Goal: Task Accomplishment & Management: Use online tool/utility

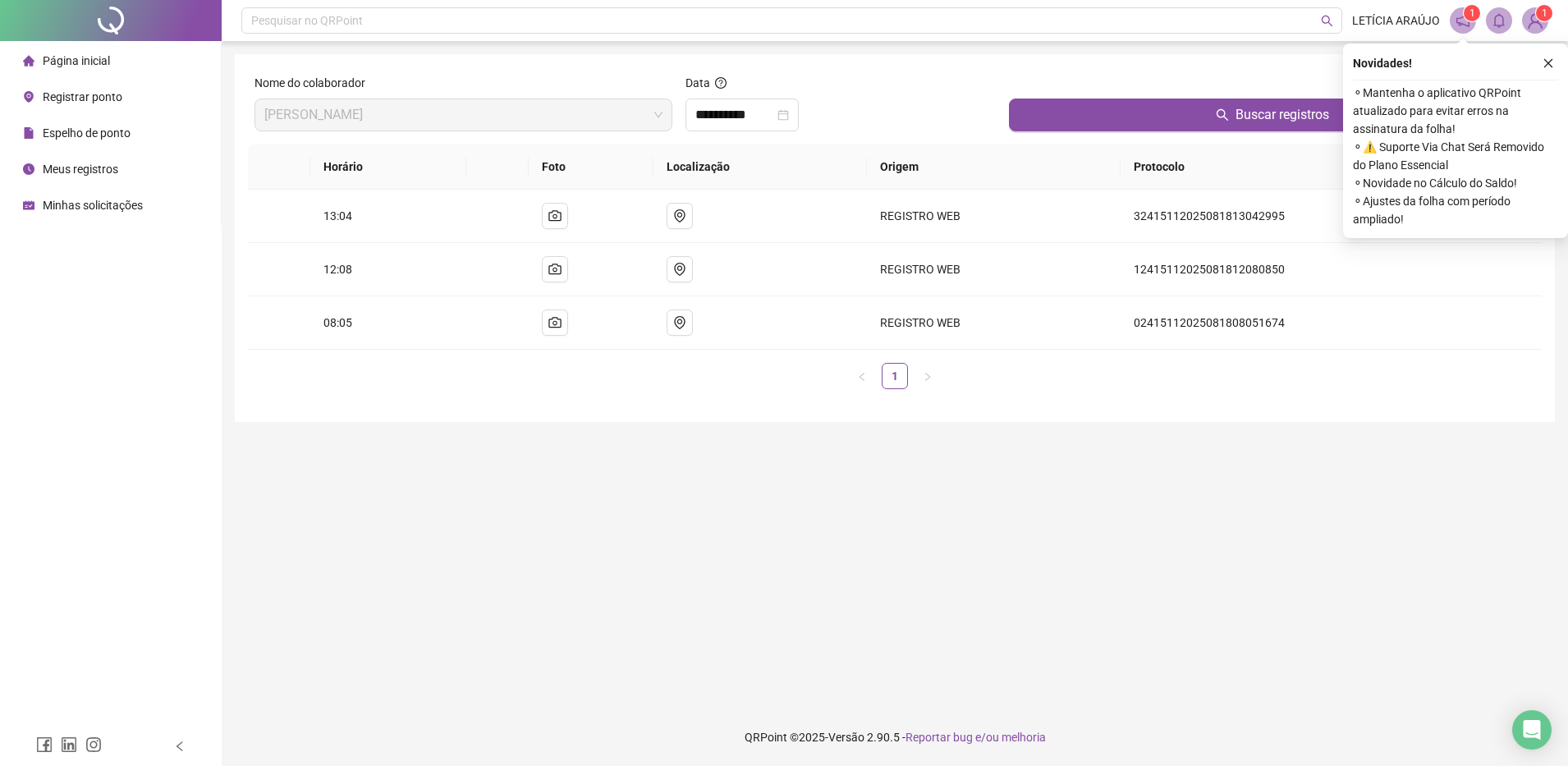
click at [1545, 16] on span "1" at bounding box center [1545, 13] width 6 height 12
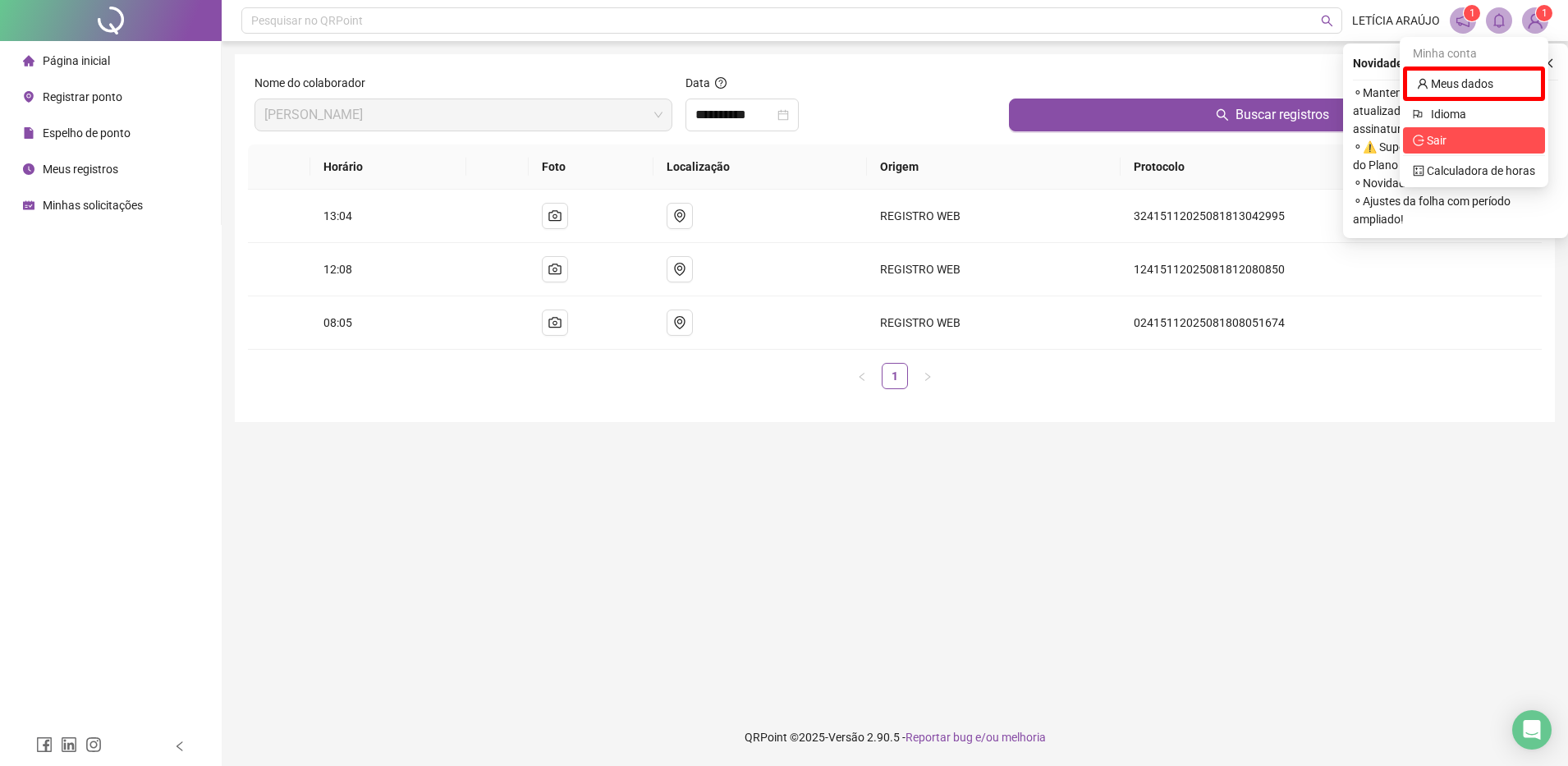
click at [1477, 139] on span "Sair" at bounding box center [1473, 140] width 123 height 18
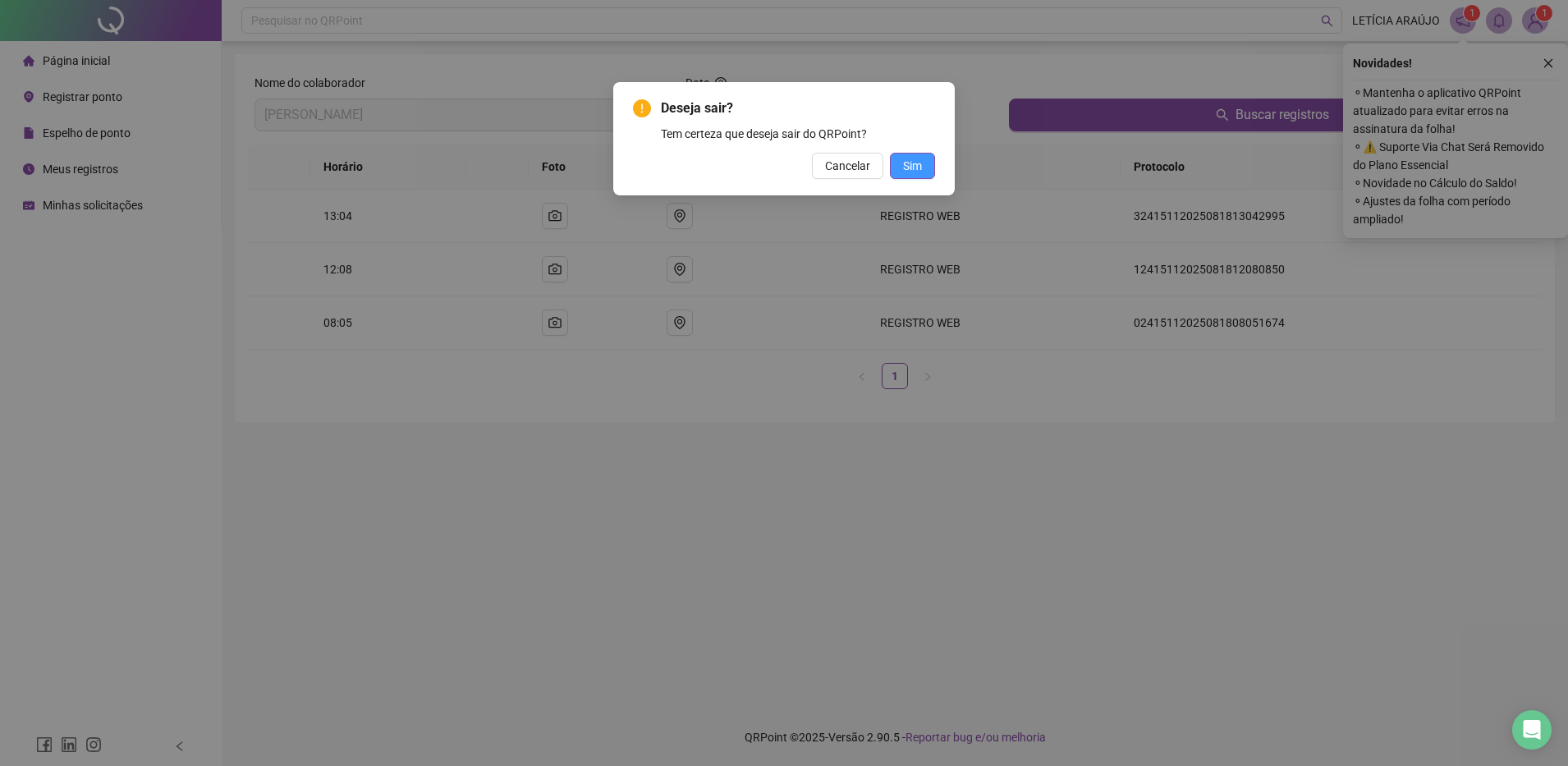
click at [914, 175] on button "Sim" at bounding box center [912, 165] width 45 height 26
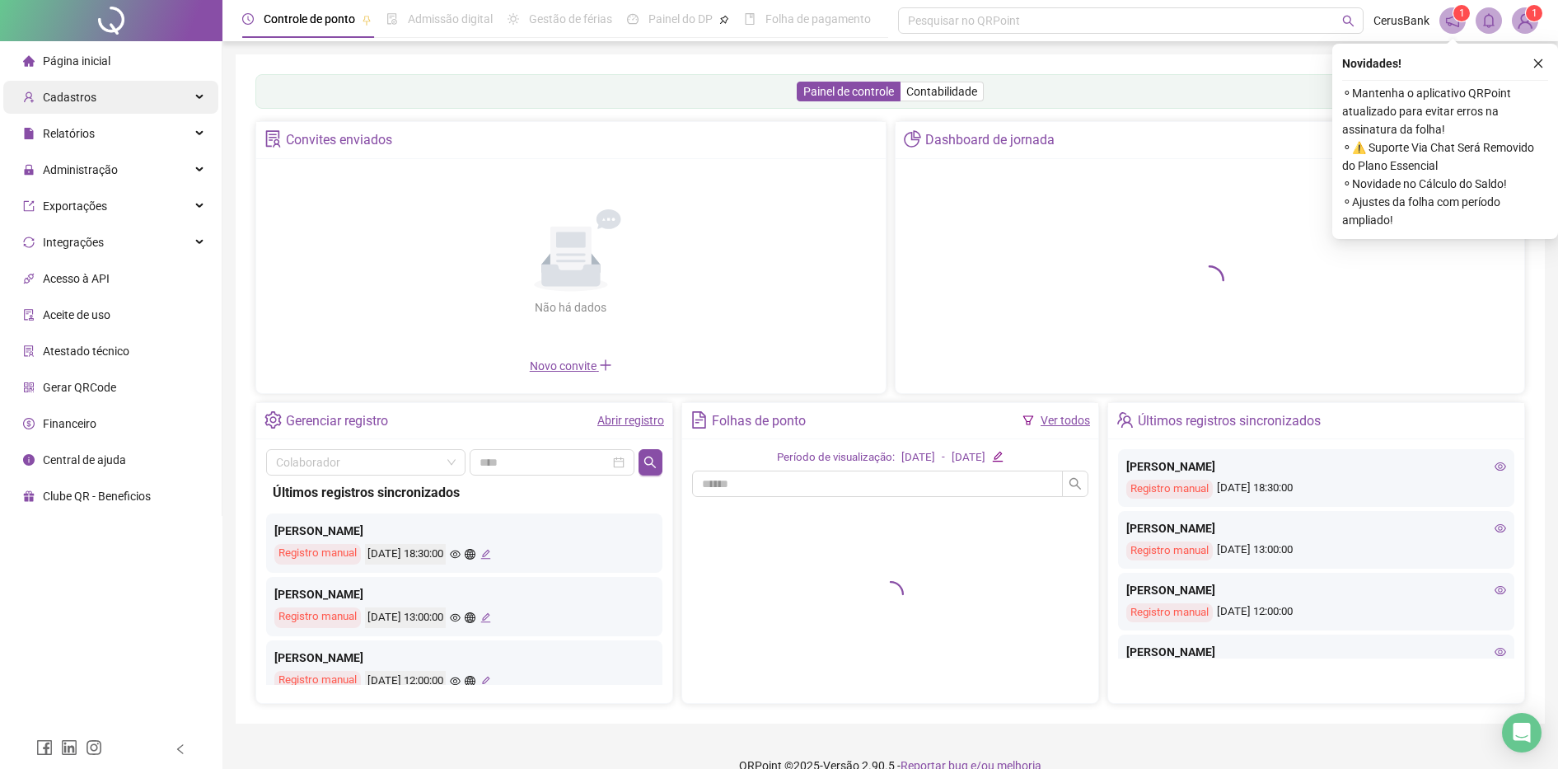
click at [75, 82] on span "Cadastros" at bounding box center [59, 97] width 73 height 33
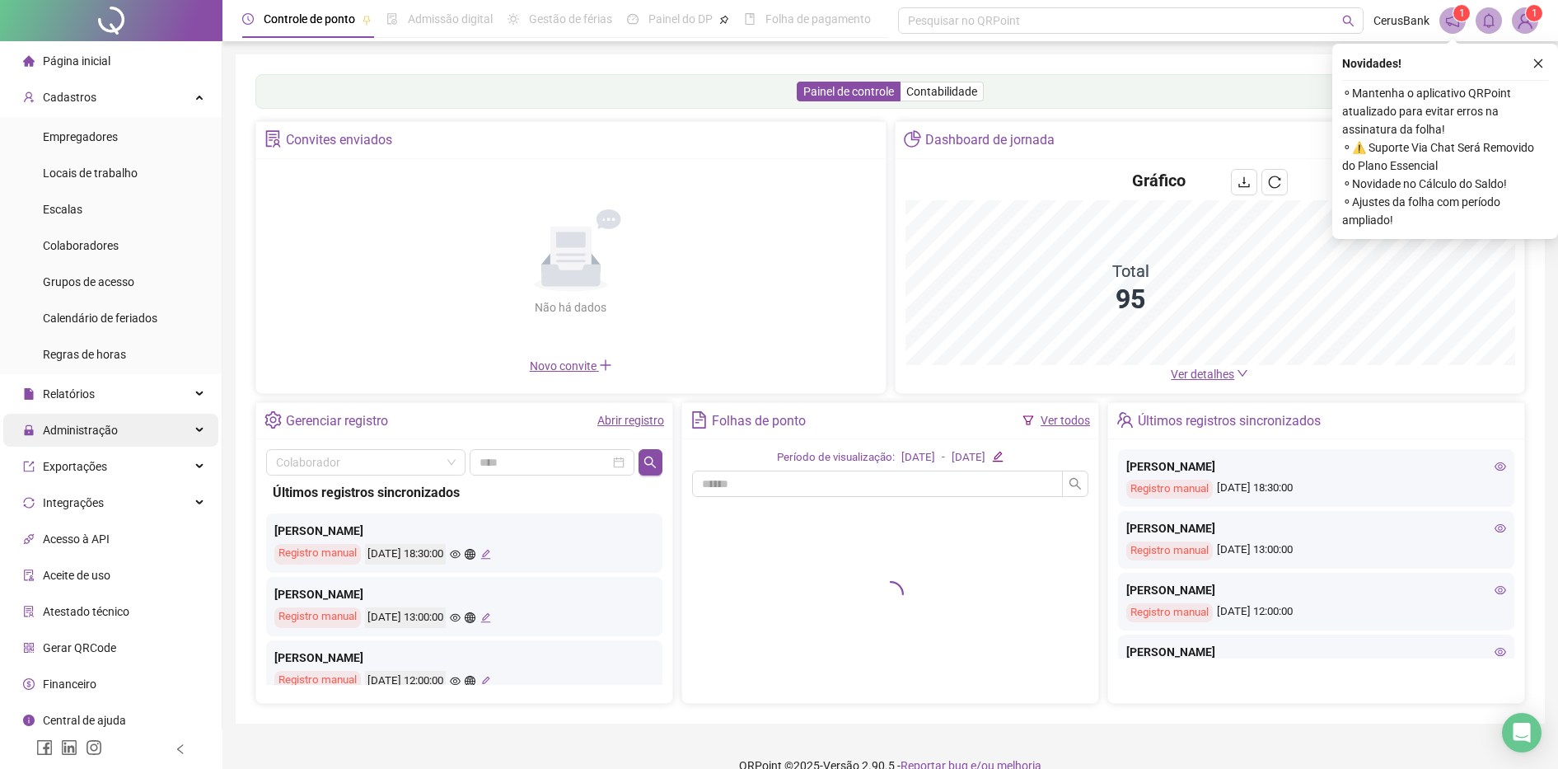
click at [117, 418] on div "Administração" at bounding box center [110, 430] width 215 height 33
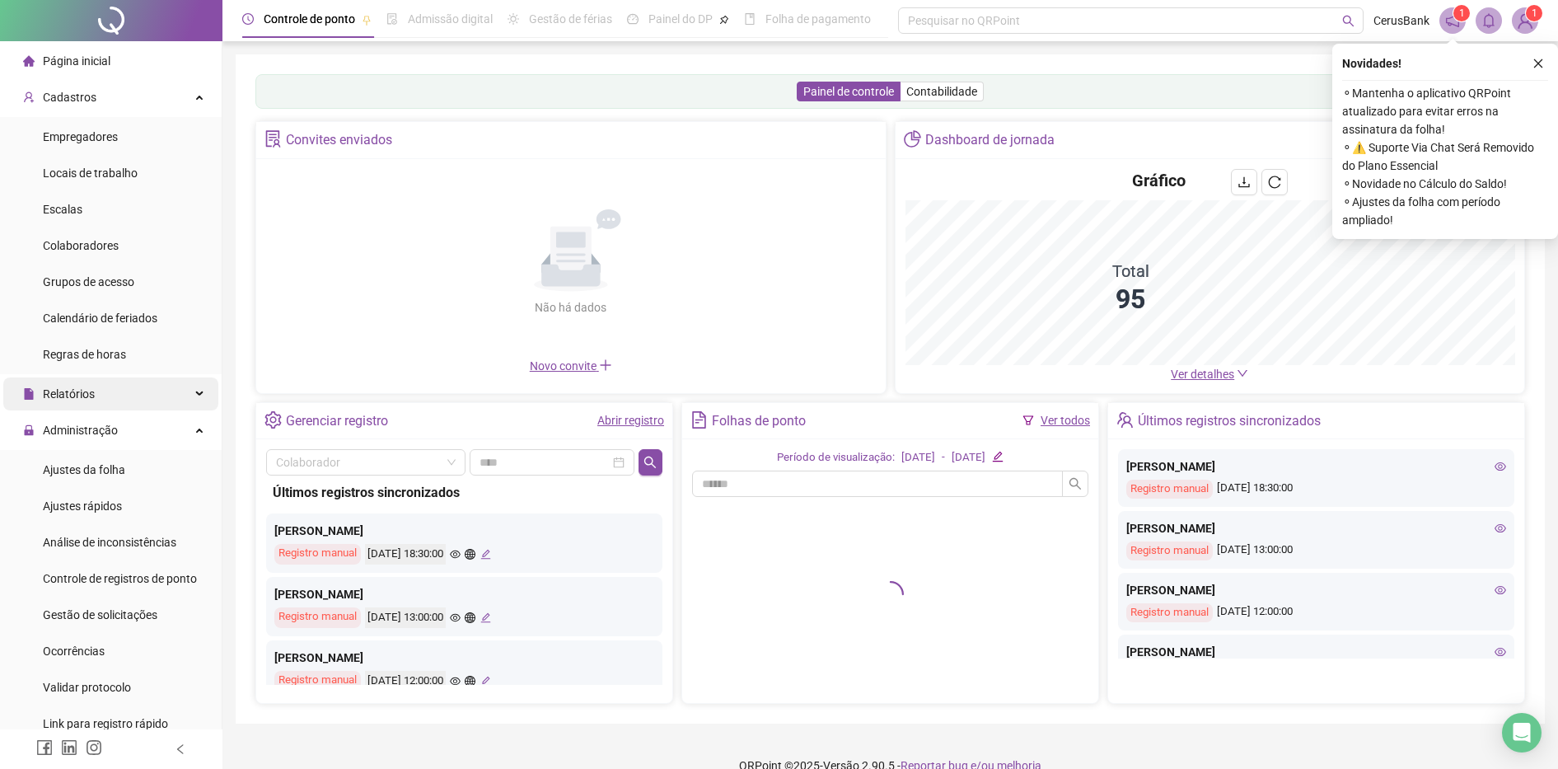
click at [120, 391] on div "Relatórios" at bounding box center [110, 393] width 215 height 33
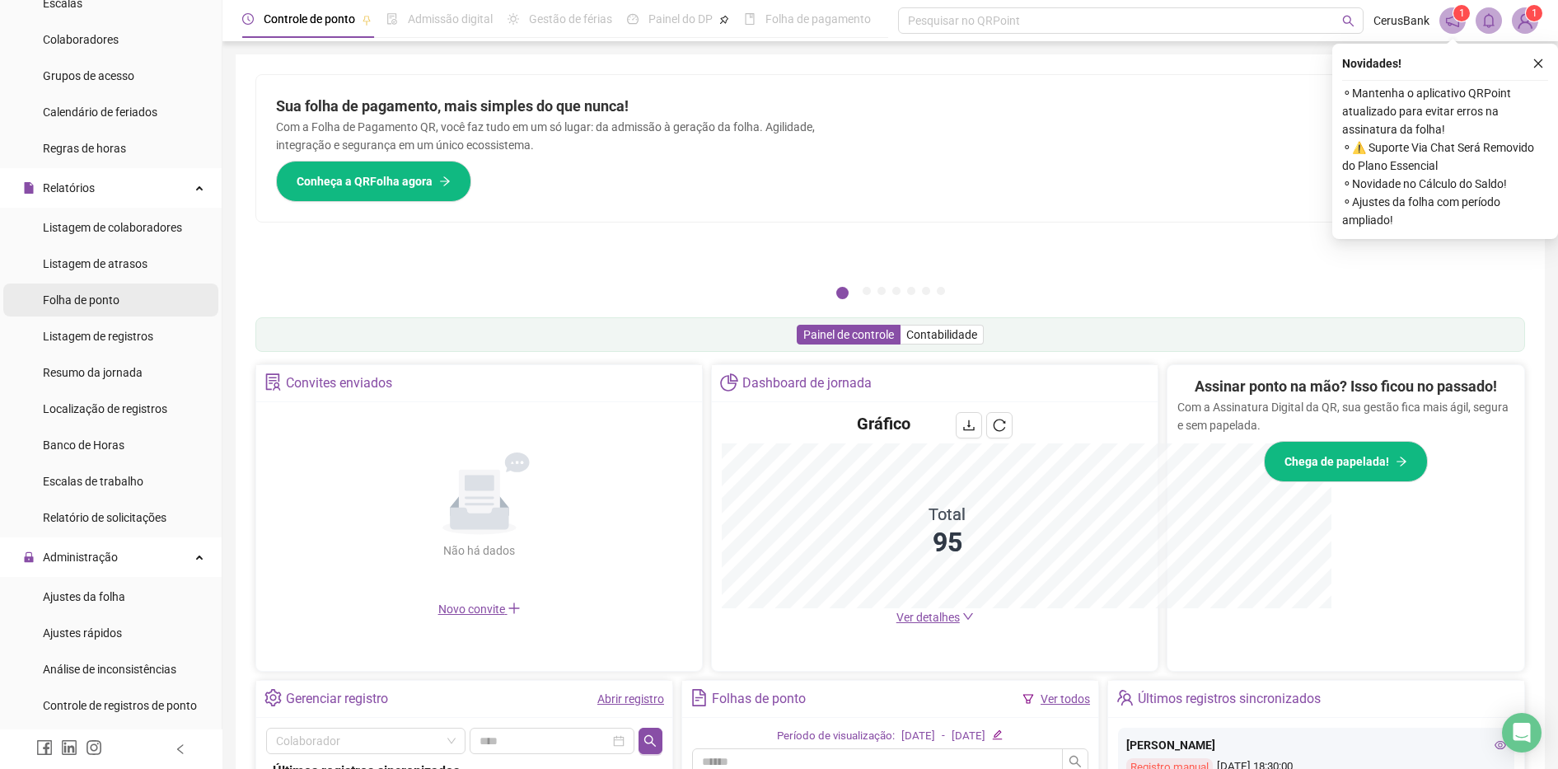
scroll to position [412, 0]
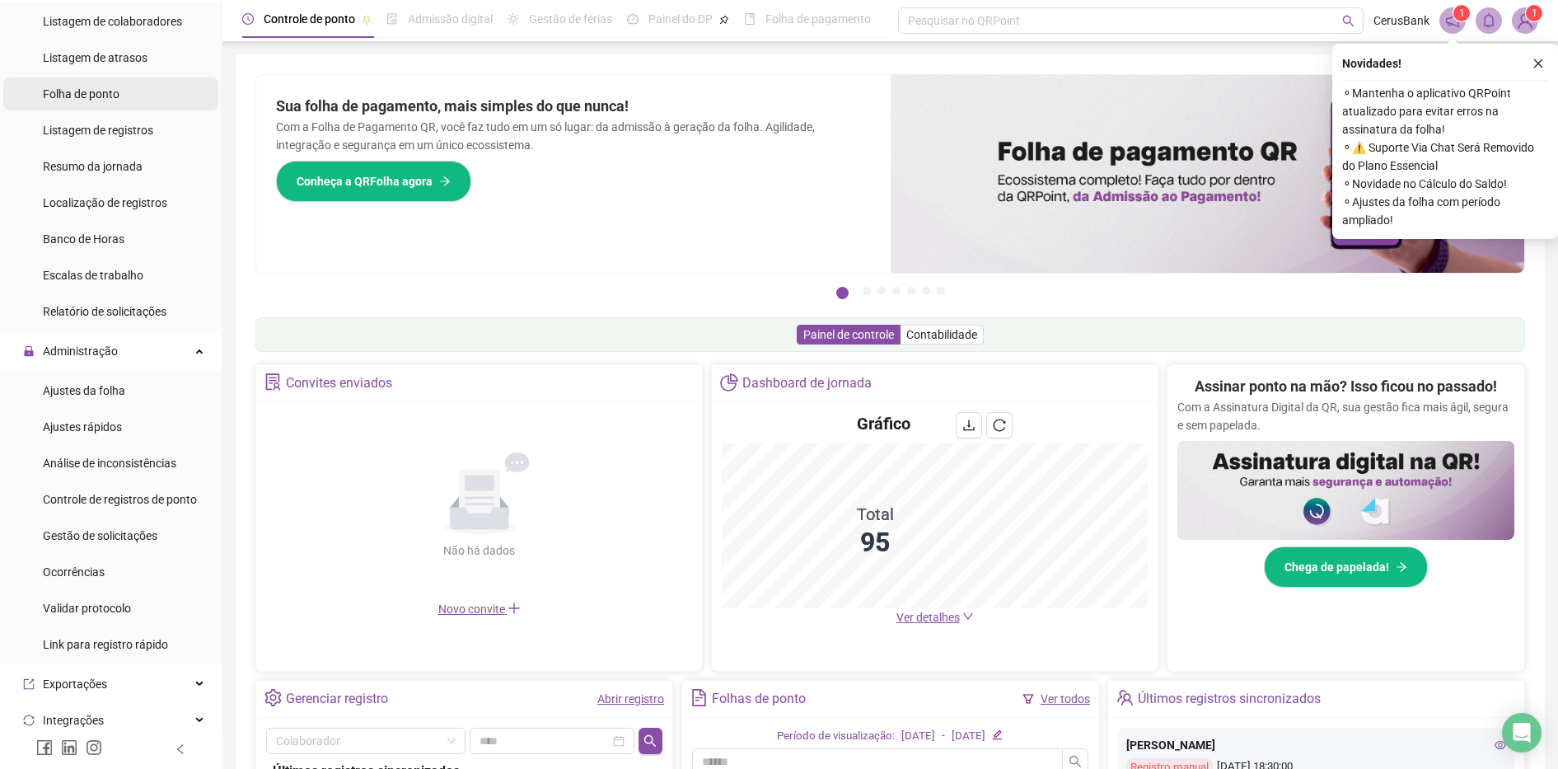
click at [105, 103] on div "Folha de ponto" at bounding box center [81, 93] width 77 height 33
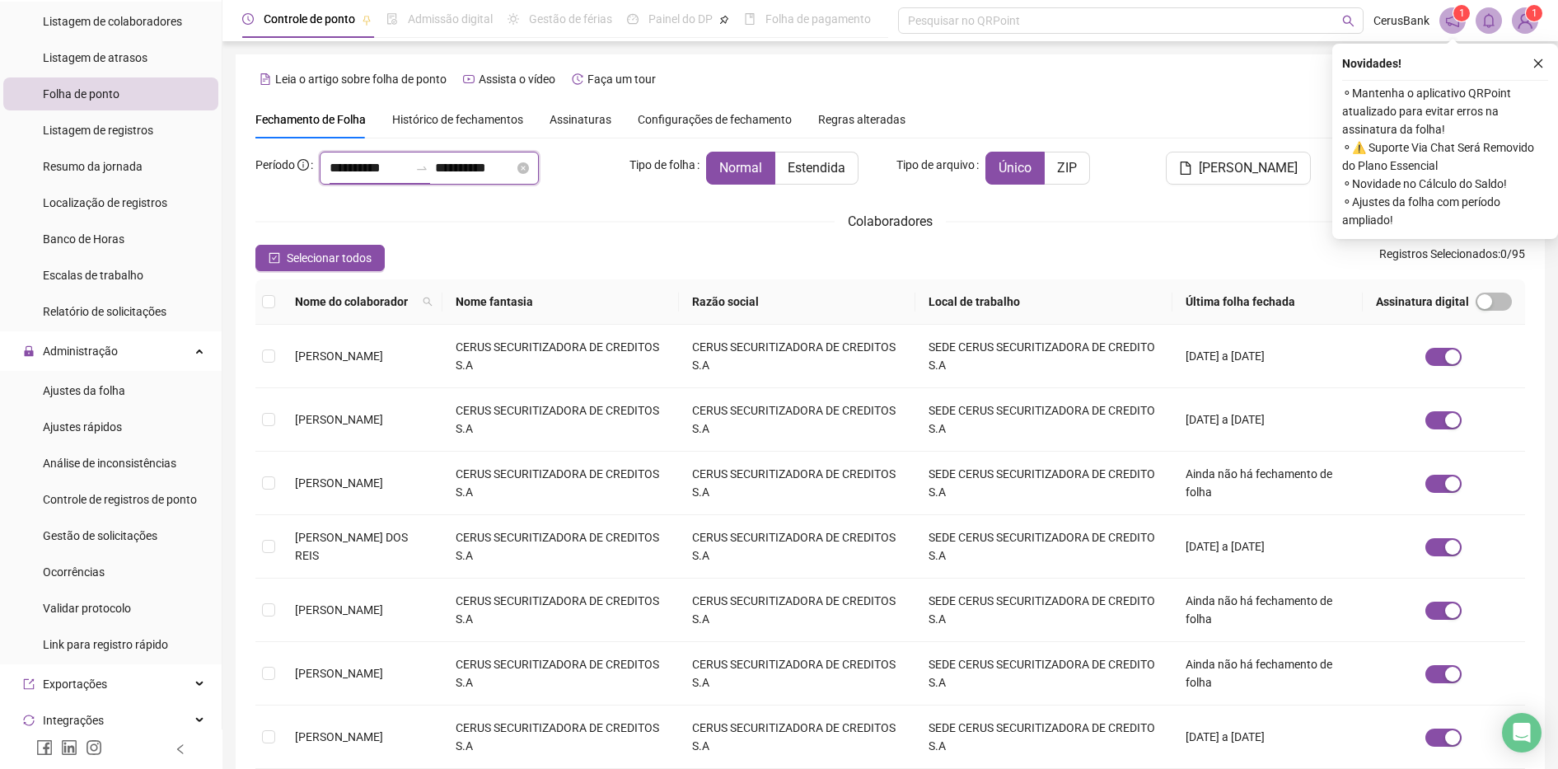
click at [374, 172] on input "**********" at bounding box center [369, 168] width 79 height 20
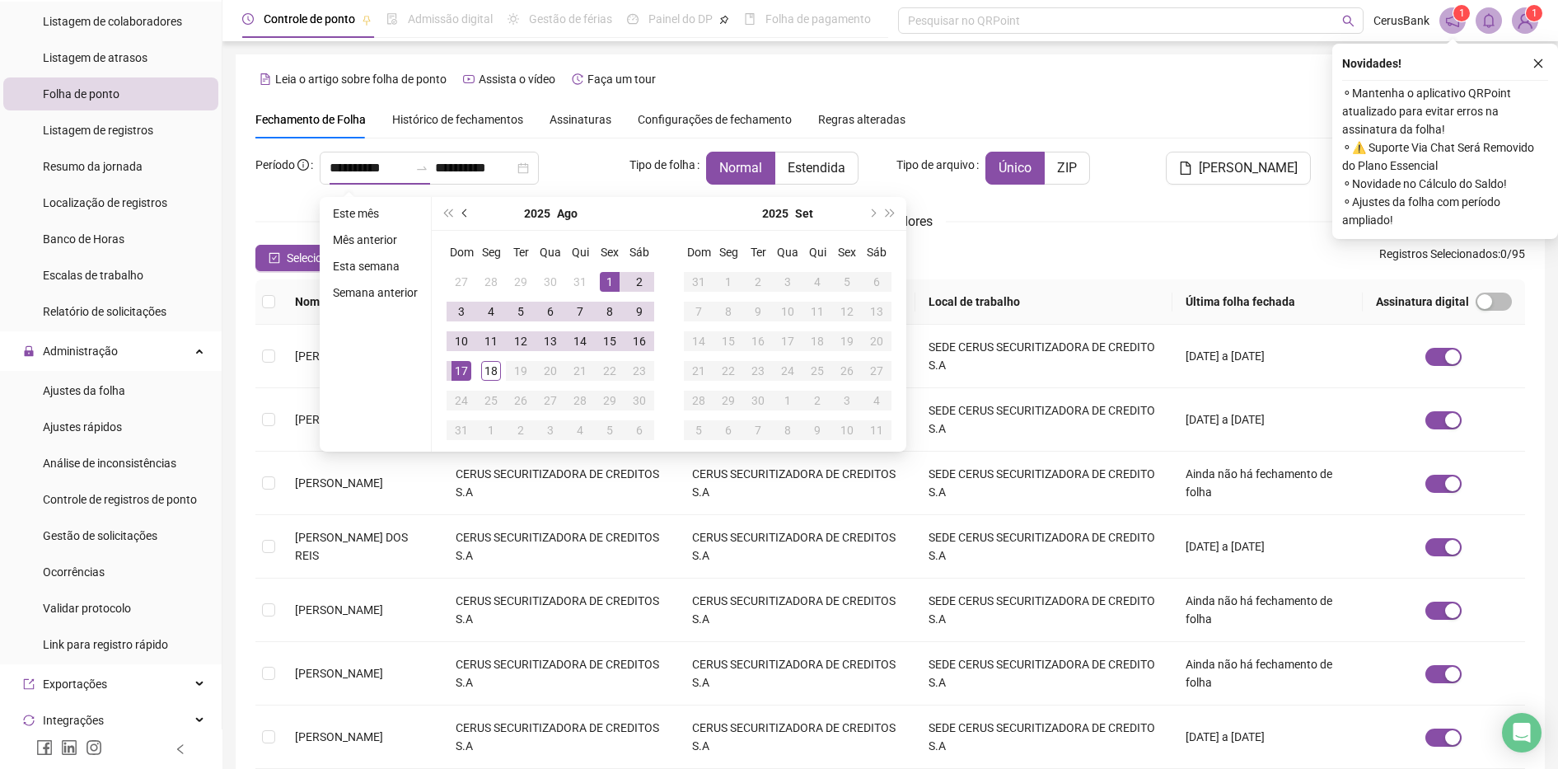
click at [469, 219] on button "prev-year" at bounding box center [466, 213] width 18 height 33
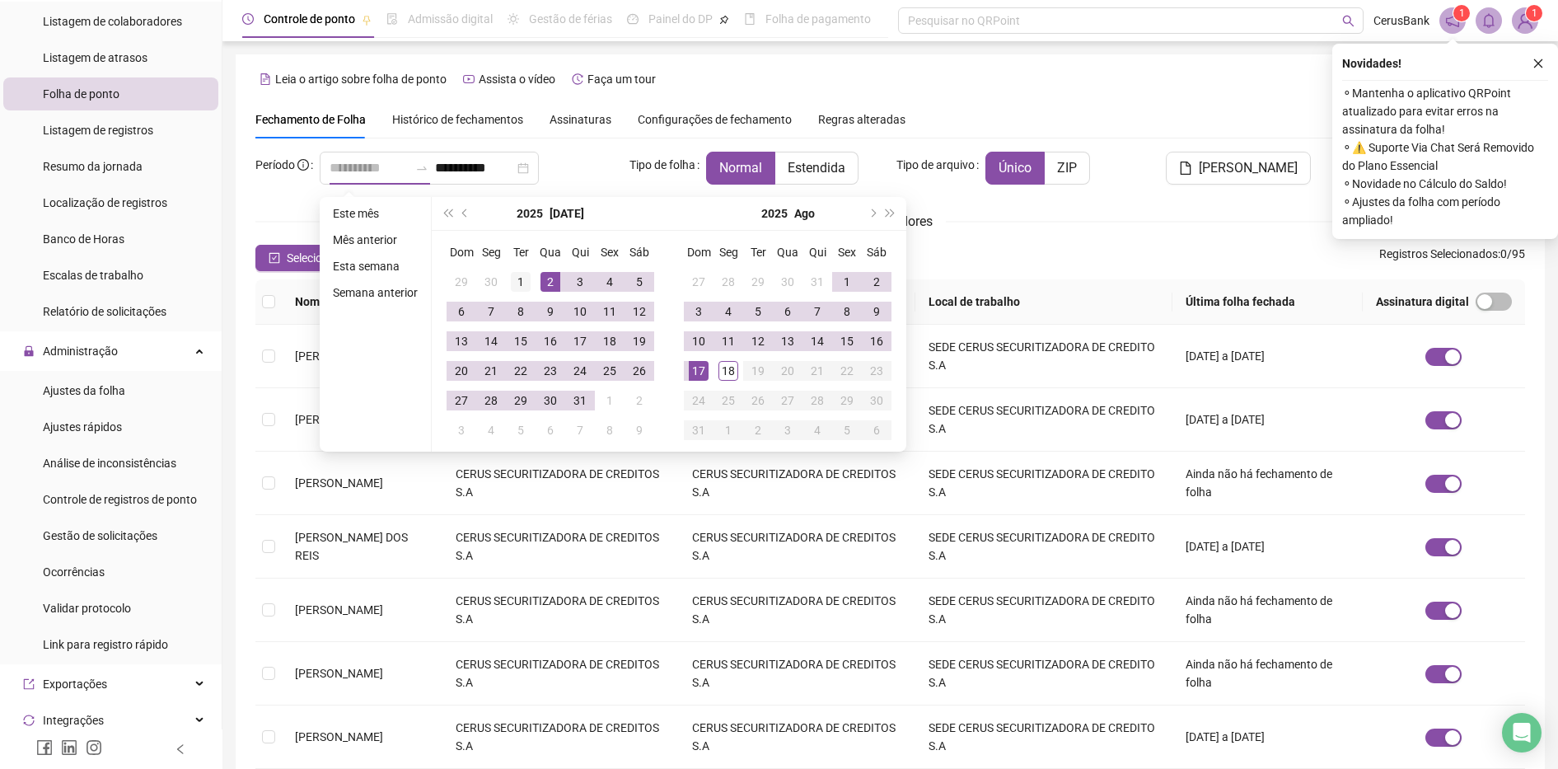
type input "**********"
click at [516, 279] on div "1" at bounding box center [521, 282] width 20 height 20
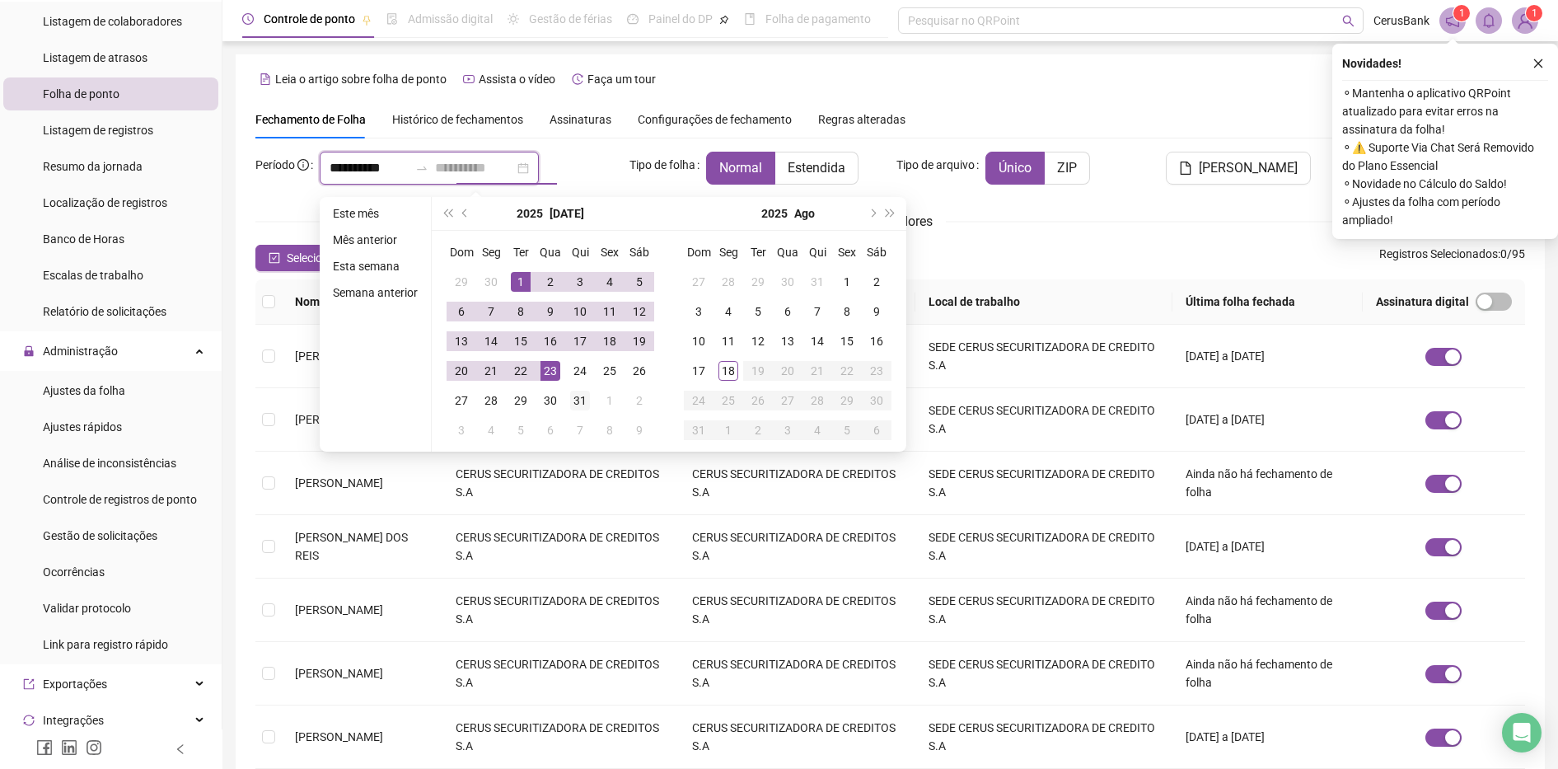
type input "**********"
click at [574, 399] on div "31" at bounding box center [580, 401] width 20 height 20
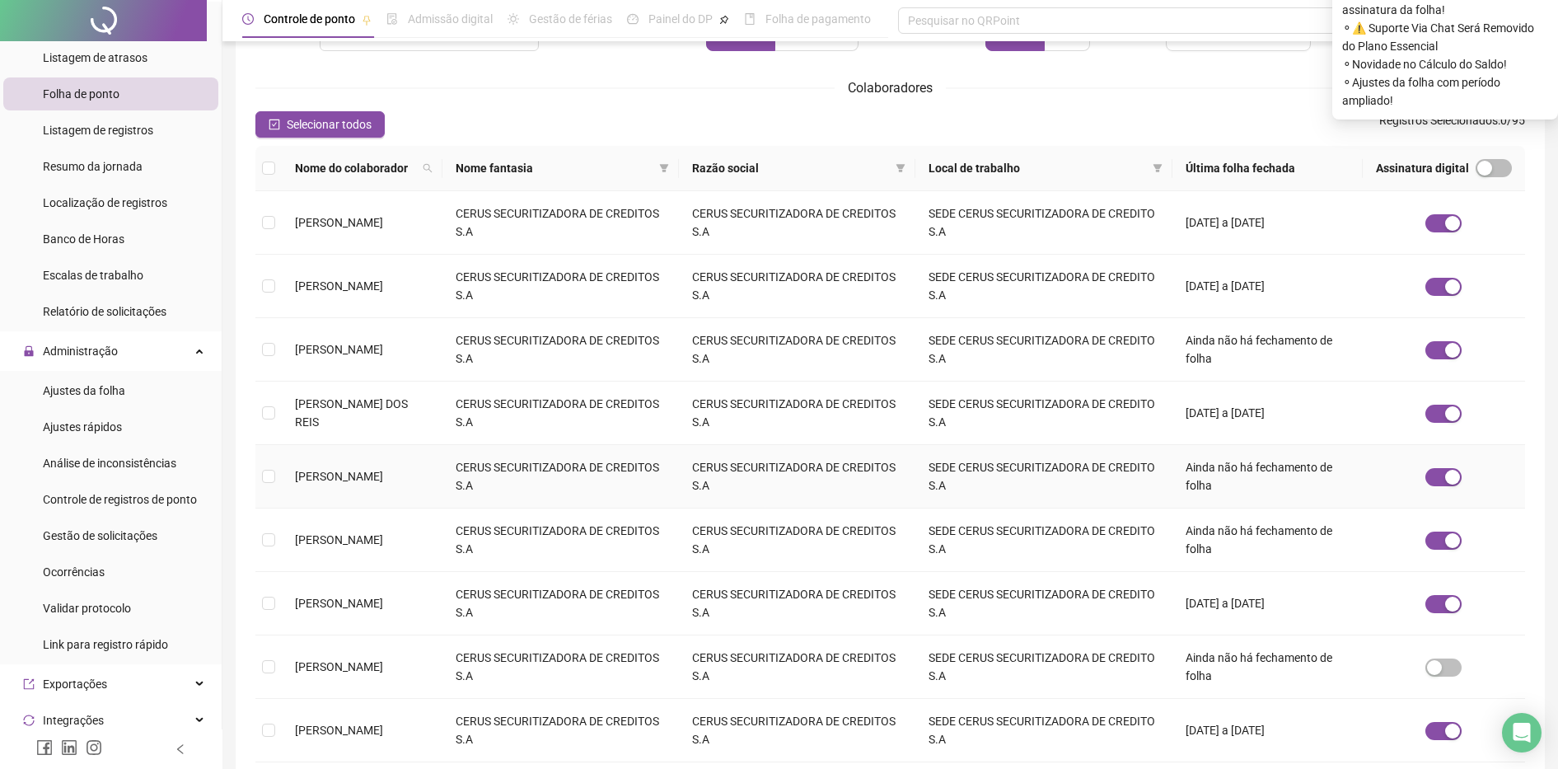
scroll to position [334, 0]
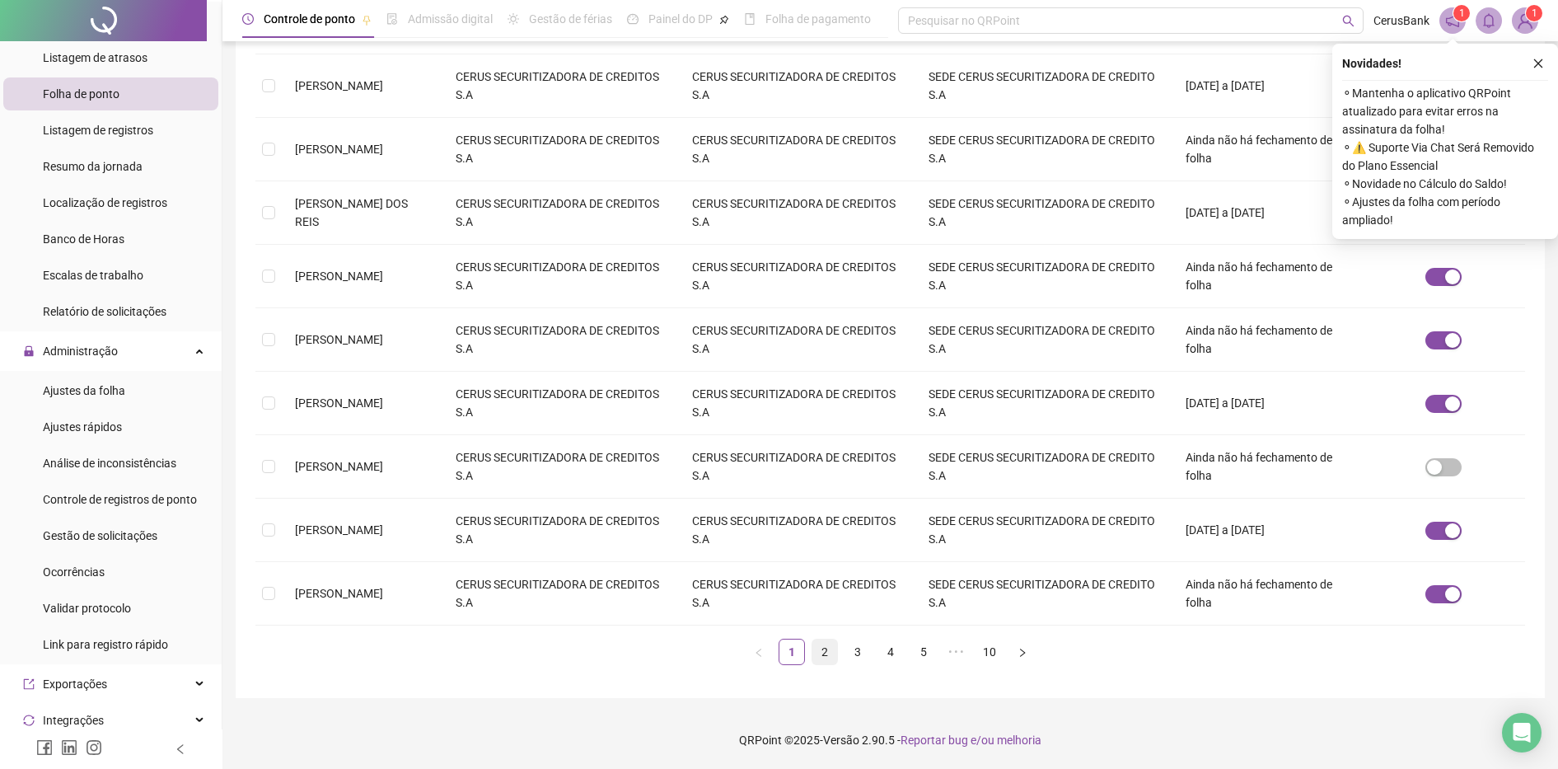
click at [828, 649] on link "2" at bounding box center [825, 652] width 25 height 25
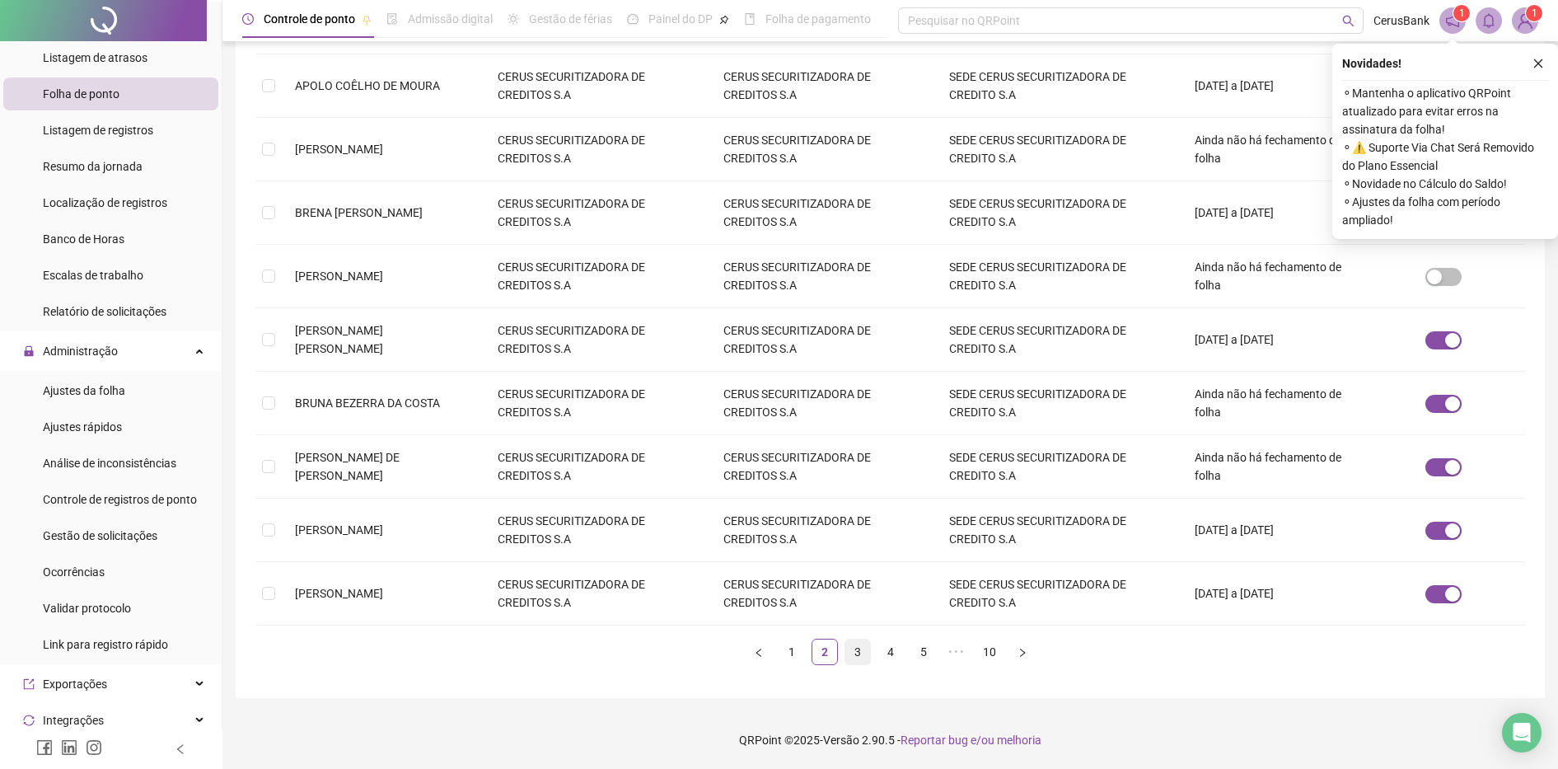
click at [861, 653] on link "3" at bounding box center [858, 652] width 25 height 25
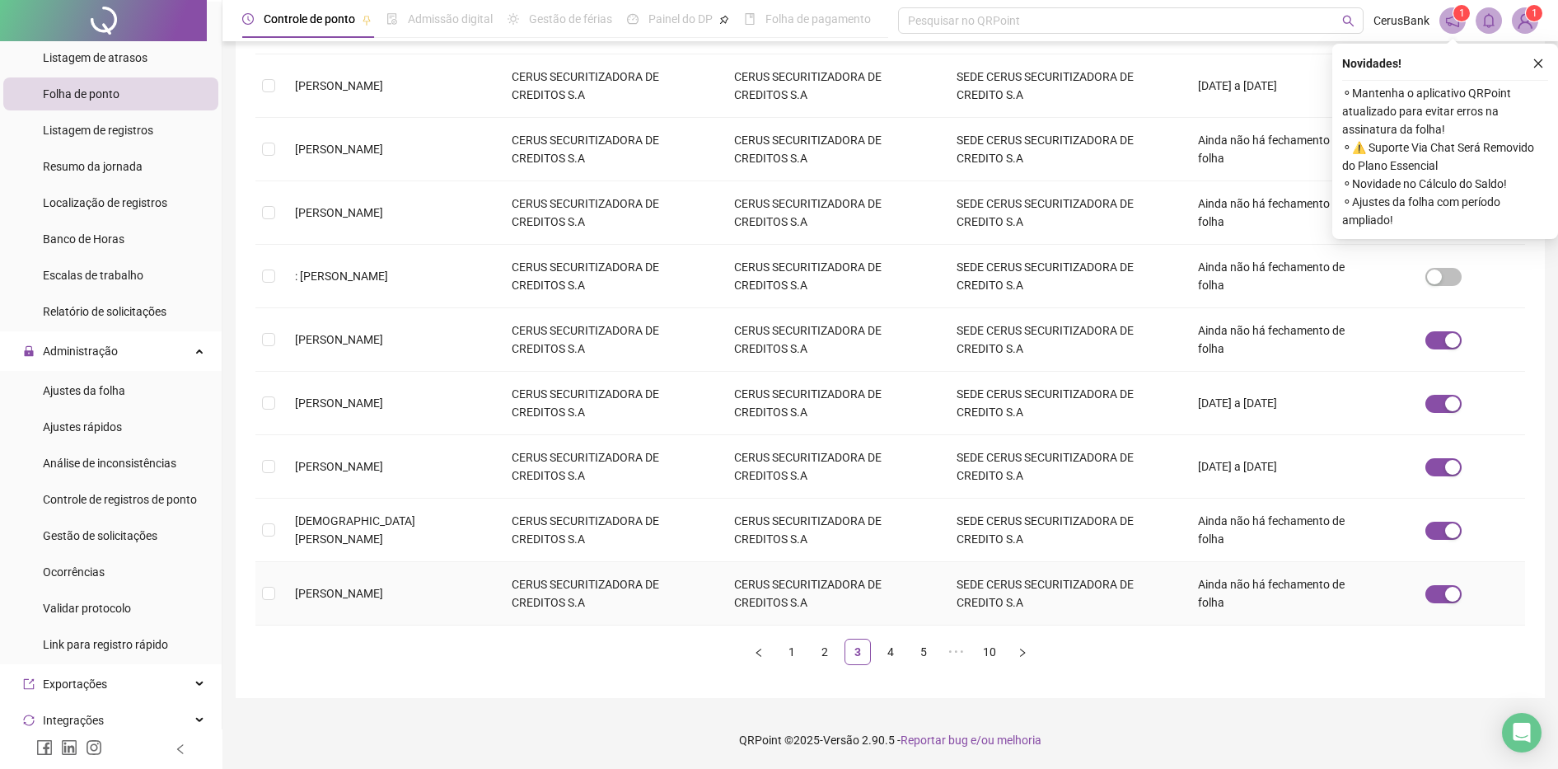
click at [279, 595] on td at bounding box center [268, 593] width 26 height 63
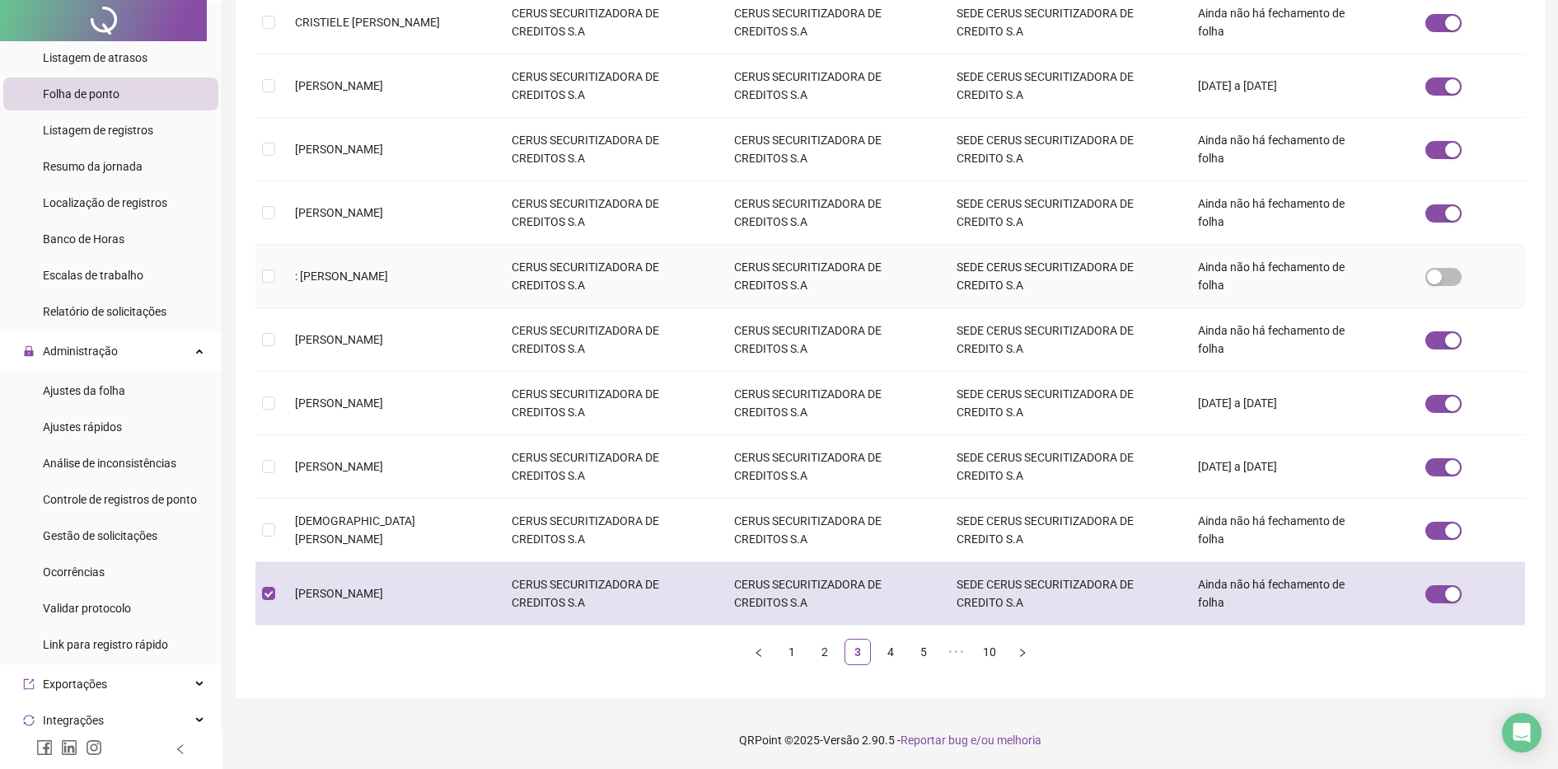
scroll to position [0, 0]
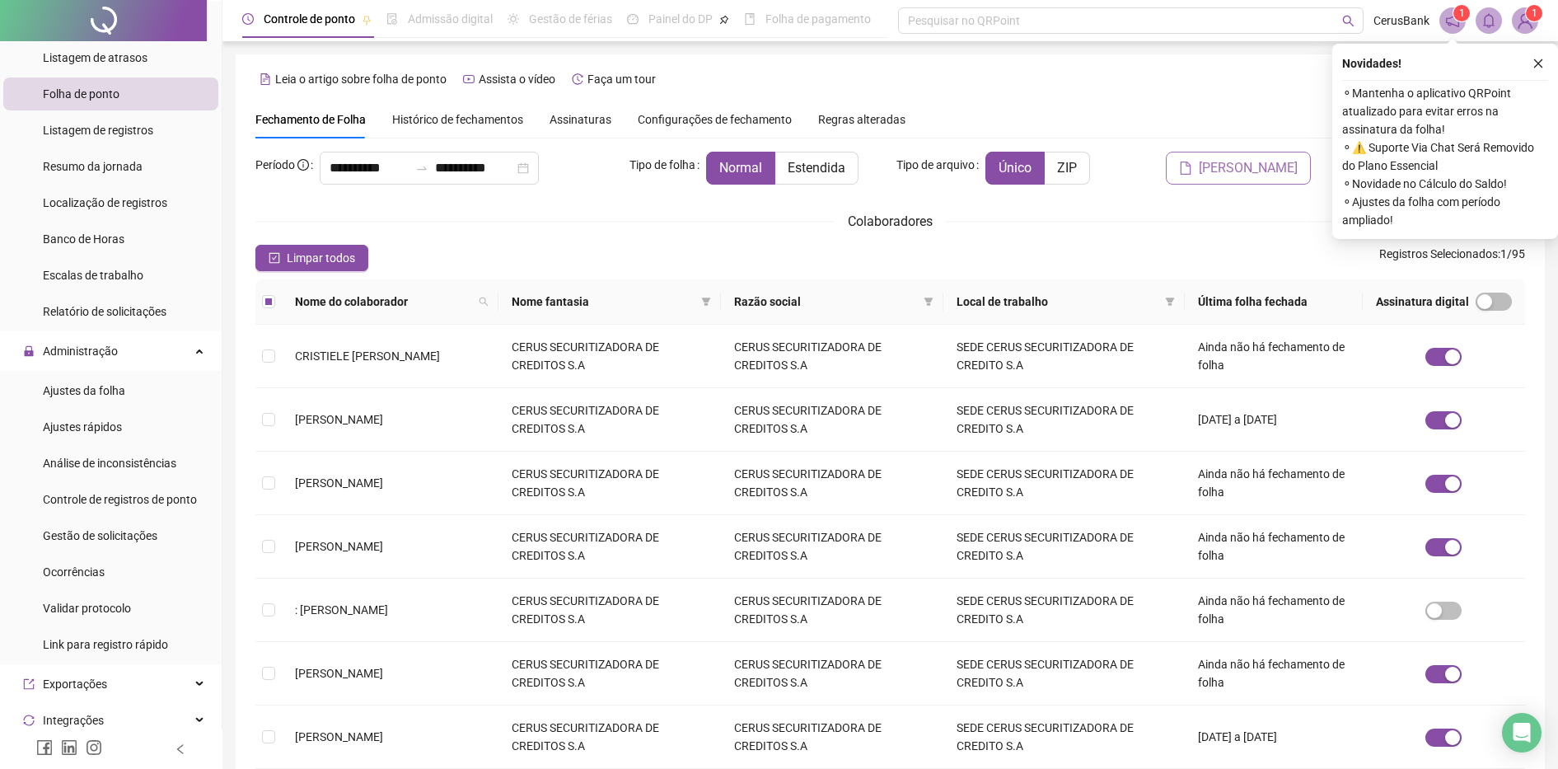
click at [1283, 172] on span "Gerar espelho" at bounding box center [1248, 168] width 99 height 20
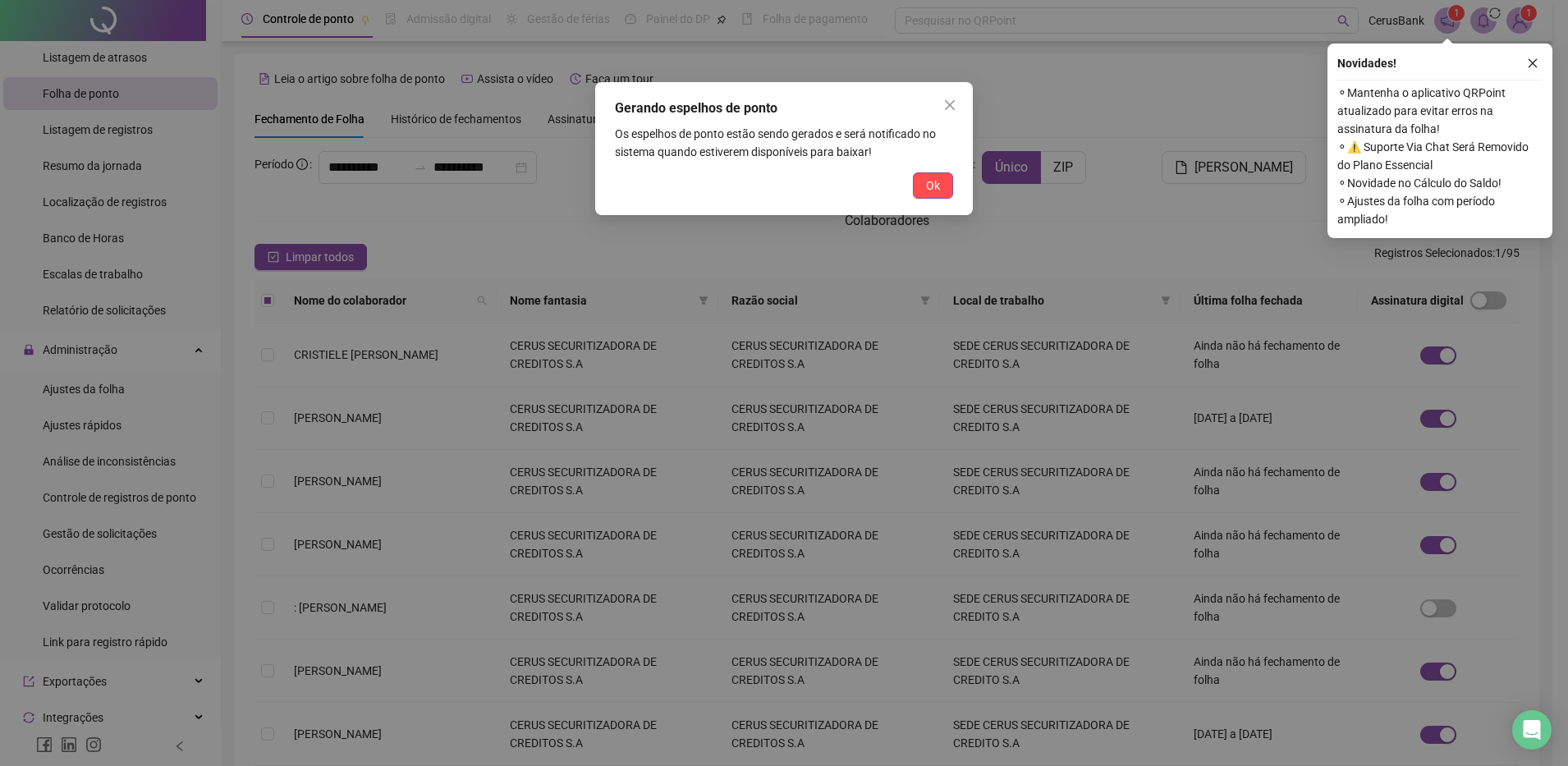
click at [917, 173] on button "Ok" at bounding box center [932, 185] width 40 height 26
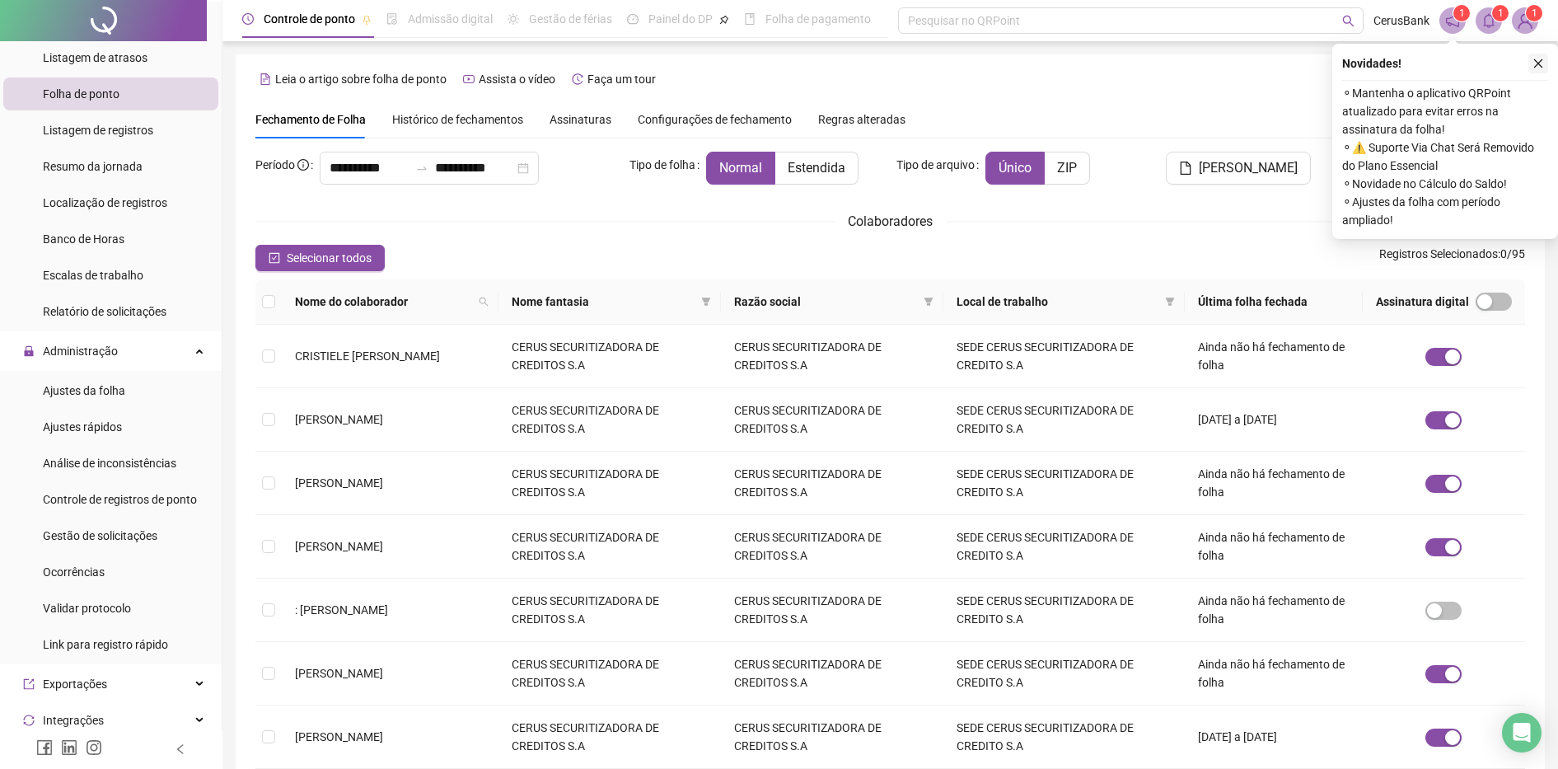
click at [1530, 59] on button "button" at bounding box center [1539, 64] width 20 height 20
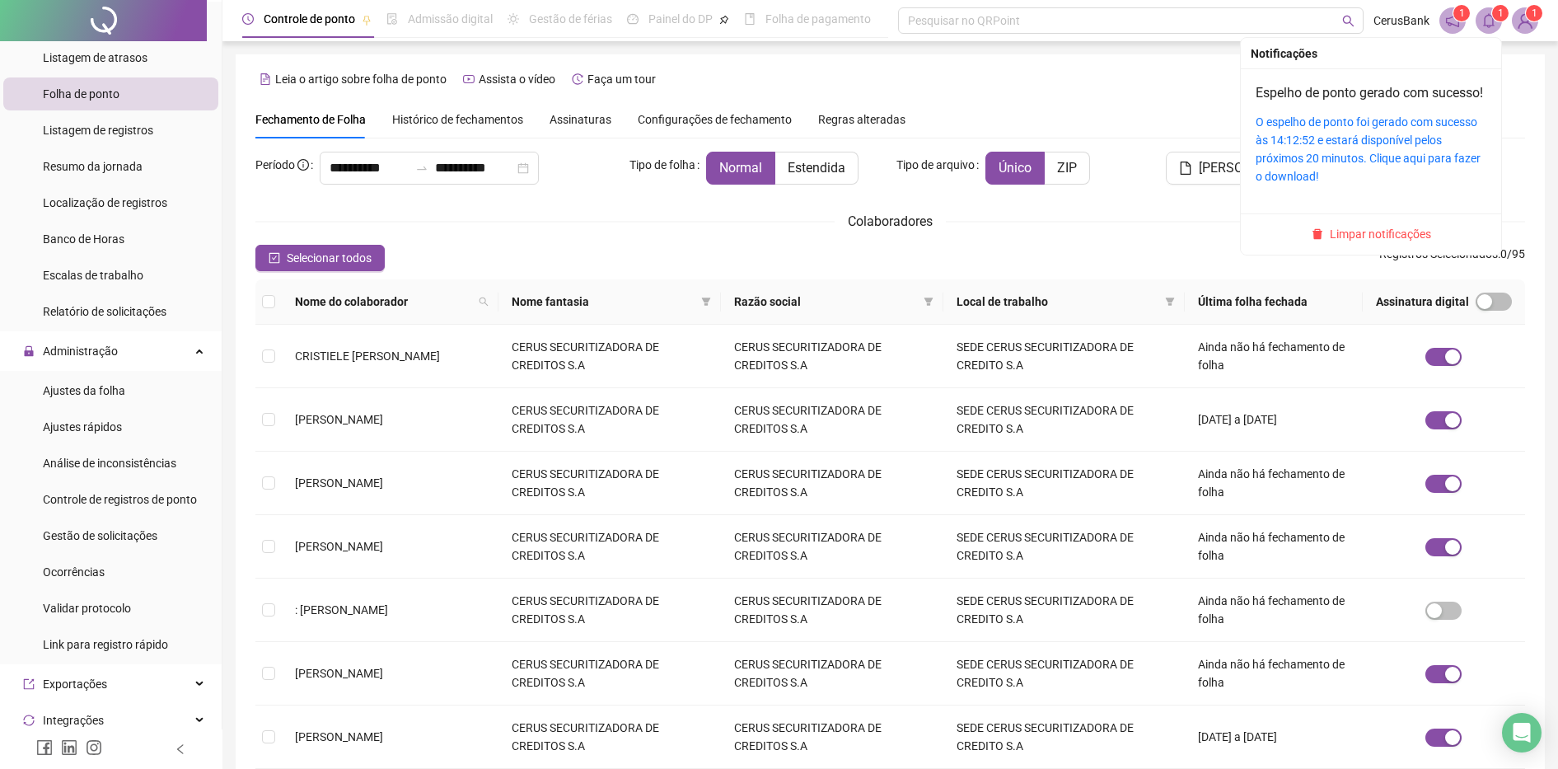
click at [1499, 33] on span at bounding box center [1489, 20] width 26 height 26
click at [1405, 158] on link "O espelho de ponto foi gerado com sucesso às 14:12:52 e estará disponível pelos…" at bounding box center [1368, 149] width 225 height 68
